Goal: Communication & Community: Participate in discussion

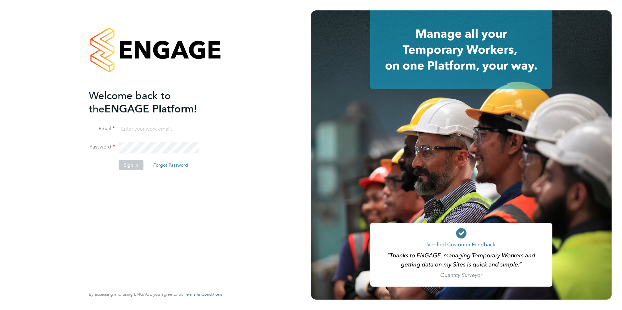
type input "[PERSON_NAME][EMAIL_ADDRESS][DOMAIN_NAME]"
click at [128, 165] on button "Sign In" at bounding box center [131, 165] width 25 height 10
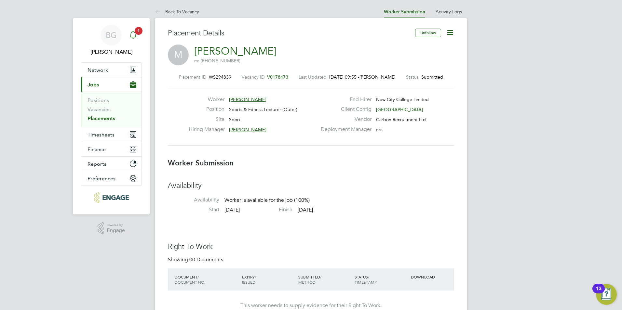
click at [131, 36] on icon "Main navigation" at bounding box center [133, 35] width 8 height 8
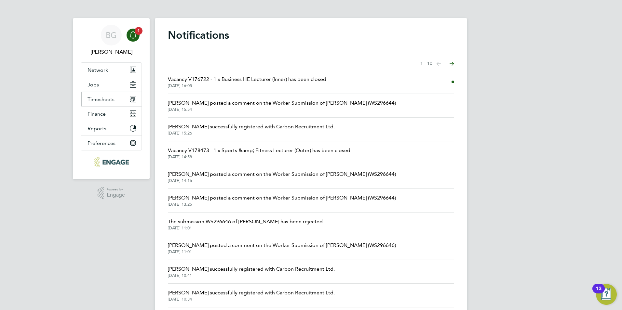
click at [97, 101] on span "Timesheets" at bounding box center [101, 99] width 27 height 6
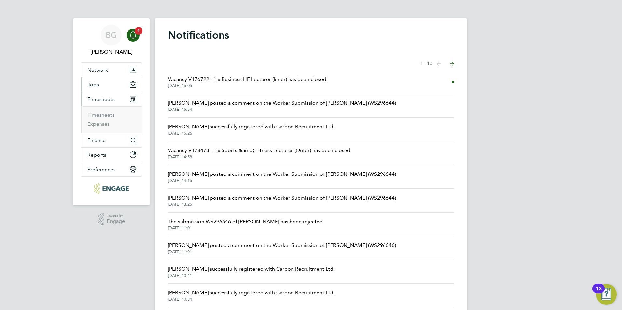
click at [101, 83] on button "Jobs" at bounding box center [111, 84] width 61 height 14
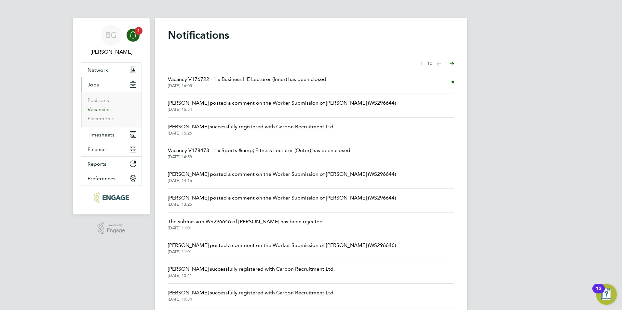
click at [101, 109] on link "Vacancies" at bounding box center [99, 109] width 23 height 6
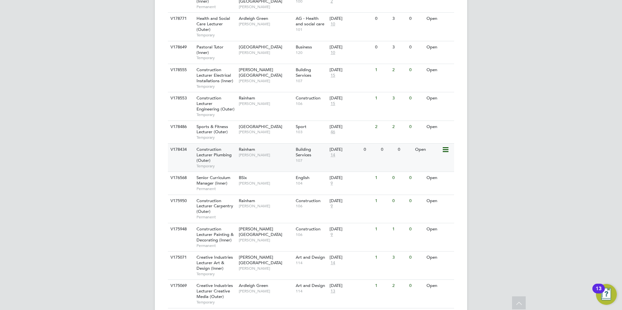
scroll to position [487, 0]
click at [276, 121] on div "Havering Sixth Form Campus Shaun Clifford" at bounding box center [265, 129] width 57 height 17
click at [251, 124] on span "Havering Sixth Form Campus" at bounding box center [261, 127] width 44 height 6
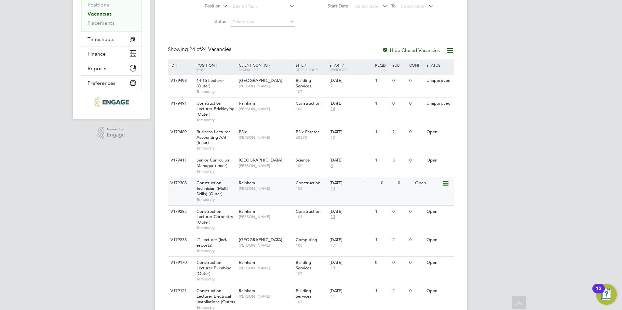
scroll to position [0, 0]
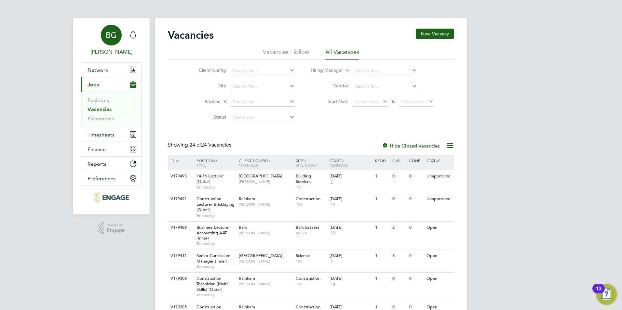
click at [123, 31] on link "BG Becky Green" at bounding box center [111, 40] width 61 height 31
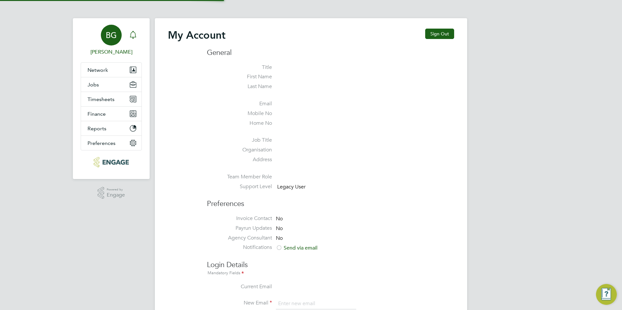
type input "becky@carbonrecruitment.co.uk"
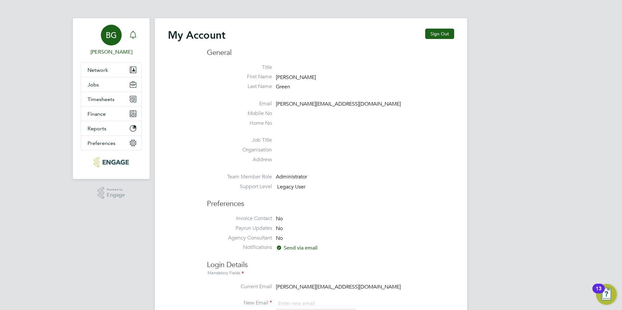
click at [134, 34] on icon "Main navigation" at bounding box center [133, 35] width 8 height 8
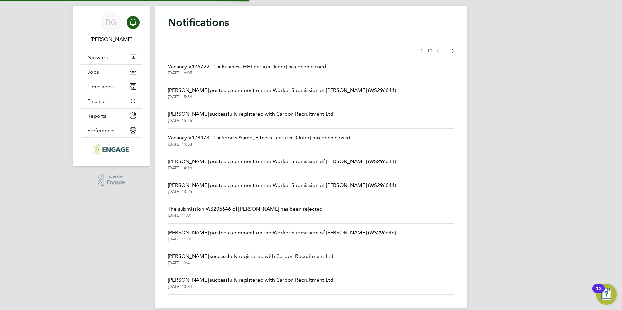
scroll to position [21, 0]
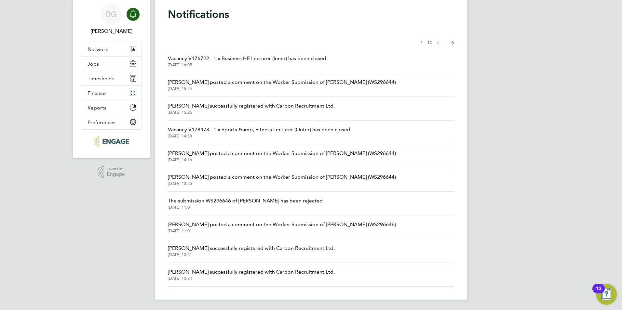
click at [441, 44] on icon "Select page of notifications list" at bounding box center [439, 43] width 5 height 4
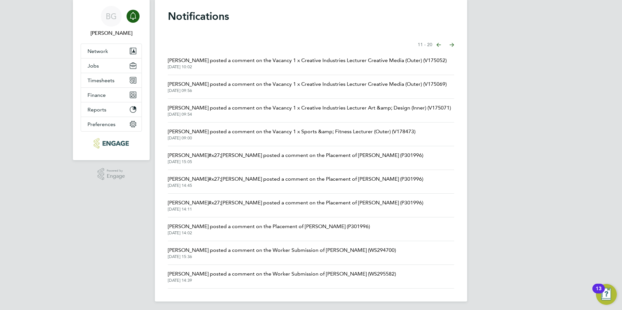
scroll to position [21, 0]
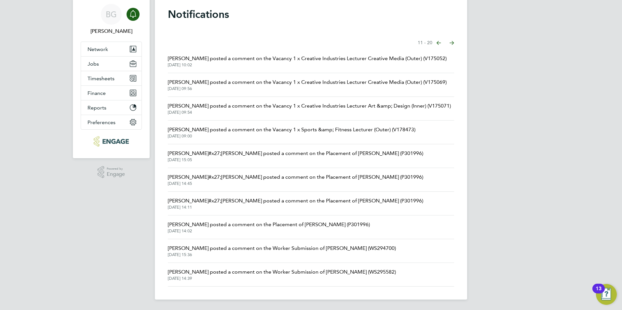
click at [441, 42] on icon "Select page of notifications list" at bounding box center [439, 43] width 5 height 4
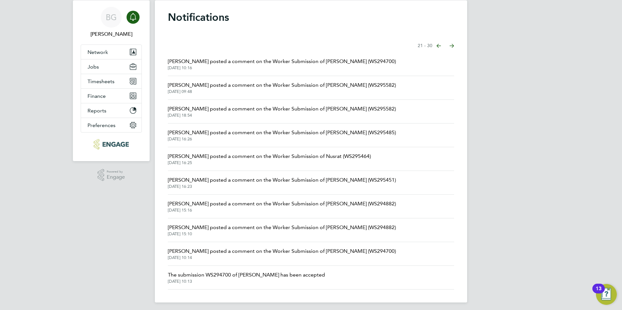
scroll to position [21, 0]
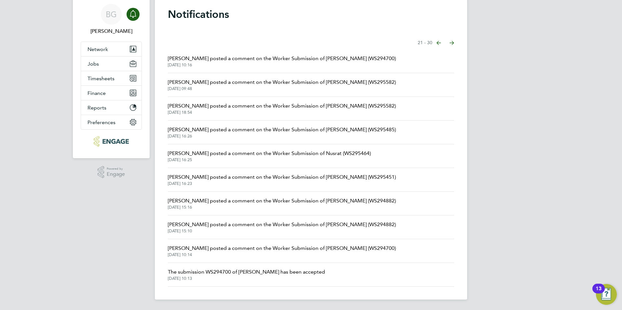
click at [322, 205] on span "22 Aug 2025, 15:16" at bounding box center [282, 207] width 228 height 5
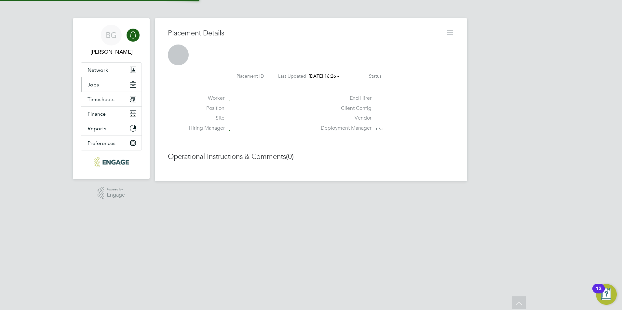
scroll to position [3, 3]
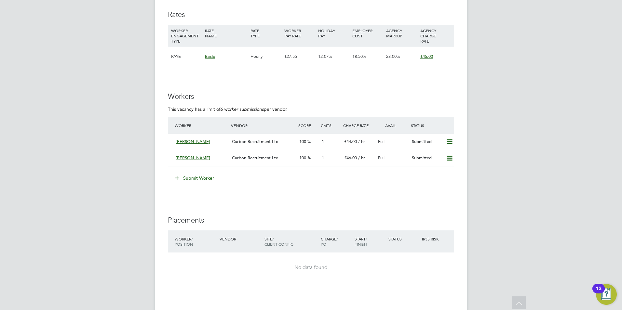
scroll to position [1133, 0]
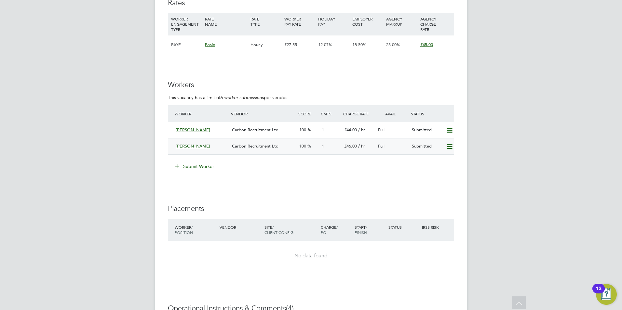
click at [285, 153] on div "Michael Riley Carbon Recruitment Ltd 100 1 £46.00 / hr Full Submitted" at bounding box center [311, 146] width 286 height 16
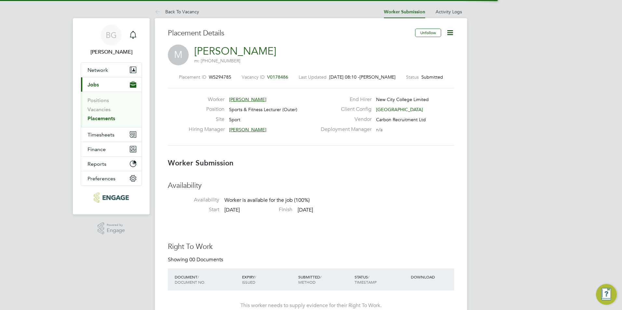
scroll to position [3, 3]
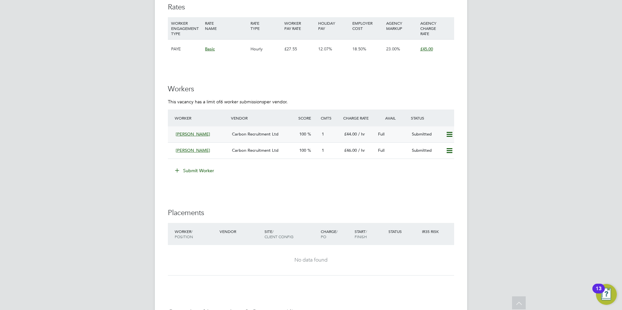
scroll to position [1128, 0]
click at [266, 150] on span "Carbon Recruitment Ltd" at bounding box center [255, 151] width 47 height 6
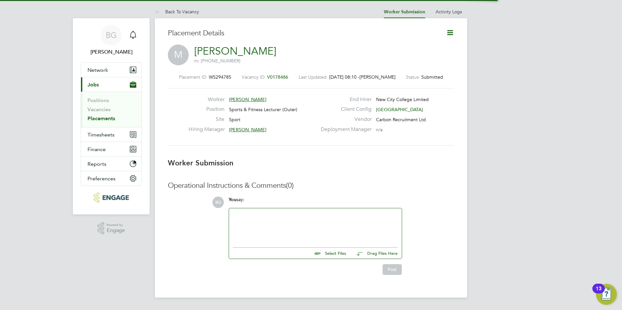
scroll to position [10, 128]
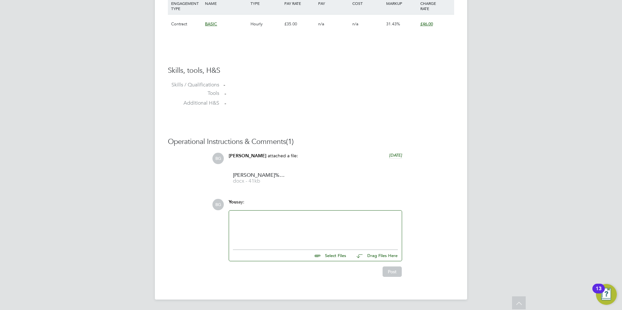
click at [296, 219] on div at bounding box center [315, 229] width 165 height 28
click at [396, 268] on div "Post" at bounding box center [315, 271] width 180 height 16
click at [395, 271] on button "Post" at bounding box center [392, 273] width 19 height 10
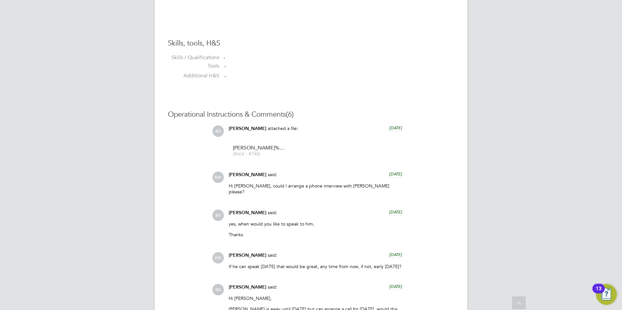
scroll to position [560, 0]
